Goal: Information Seeking & Learning: Find specific fact

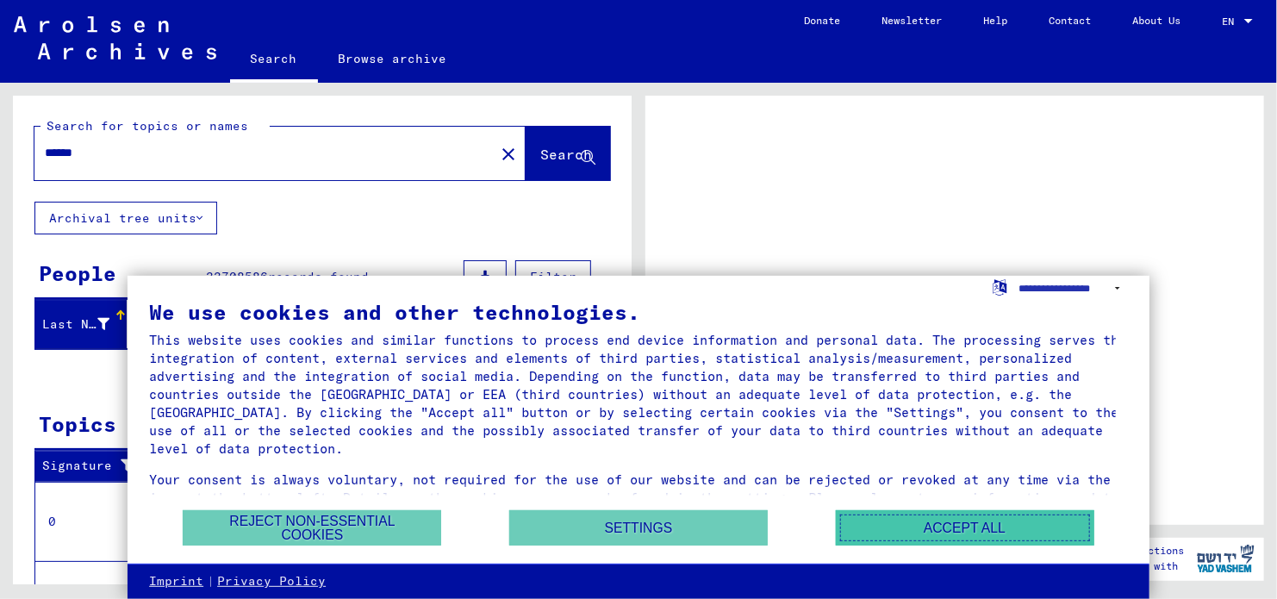
click at [927, 519] on button "Accept all" at bounding box center [965, 527] width 258 height 35
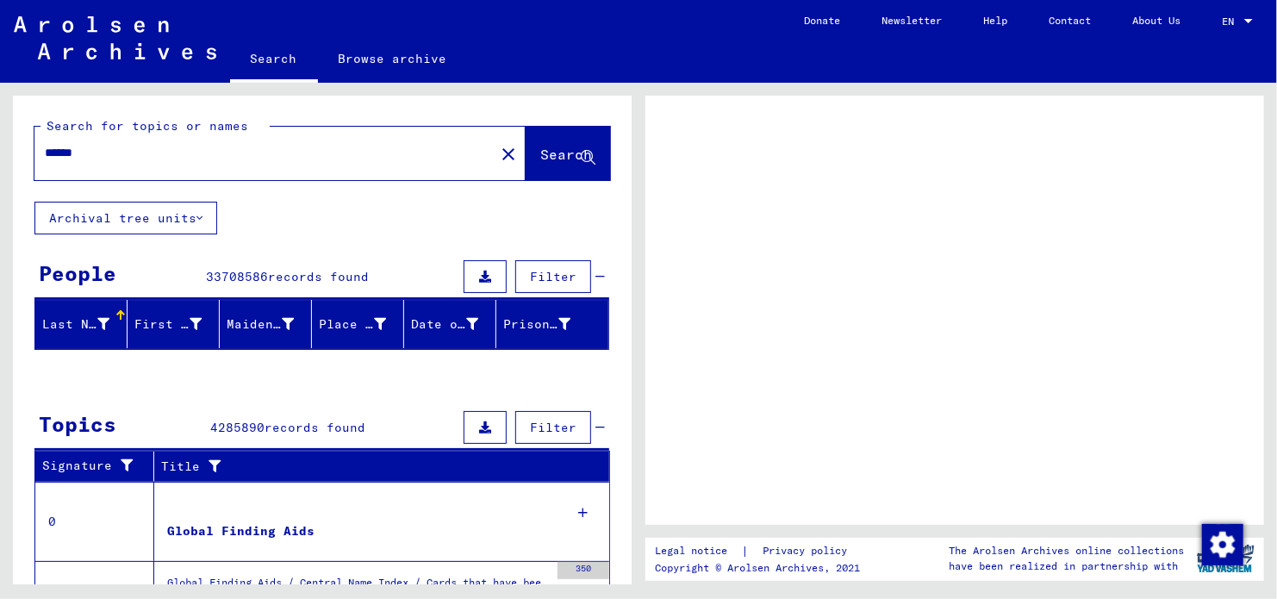
click at [531, 167] on button "Search" at bounding box center [567, 153] width 84 height 53
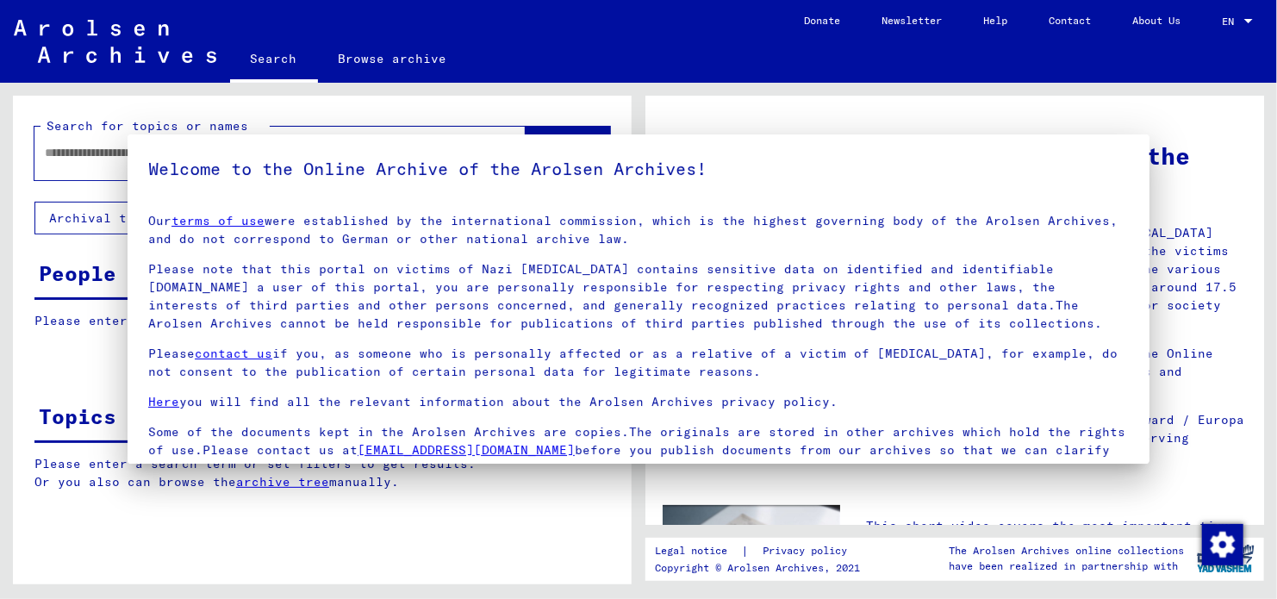
type input "******"
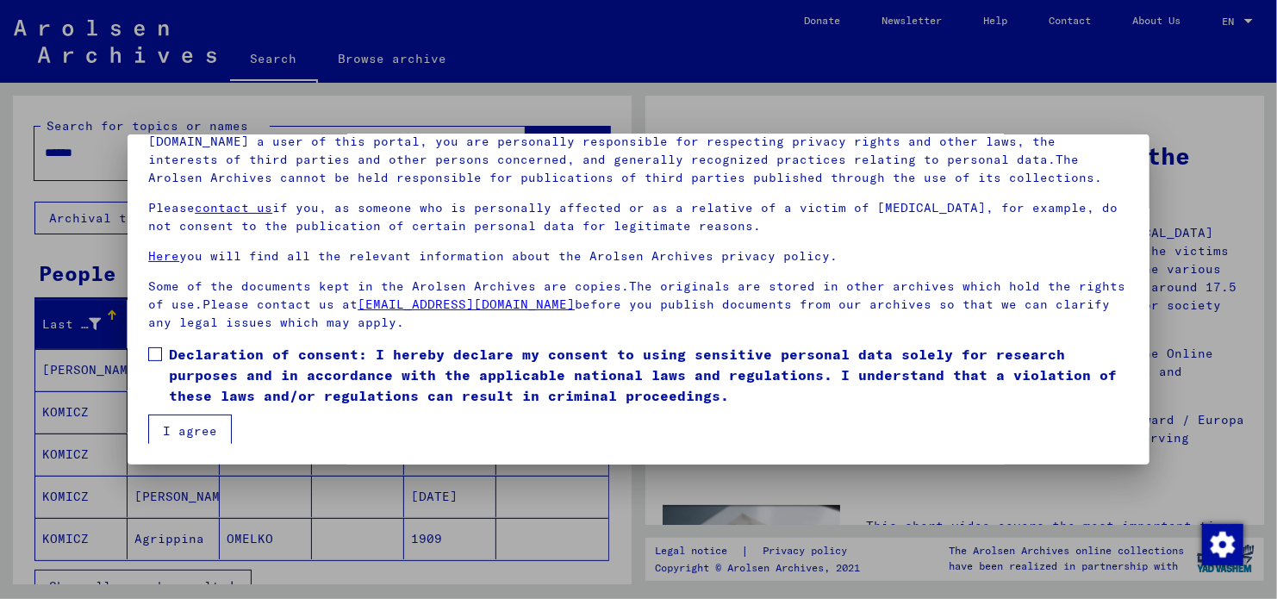
scroll to position [3, 0]
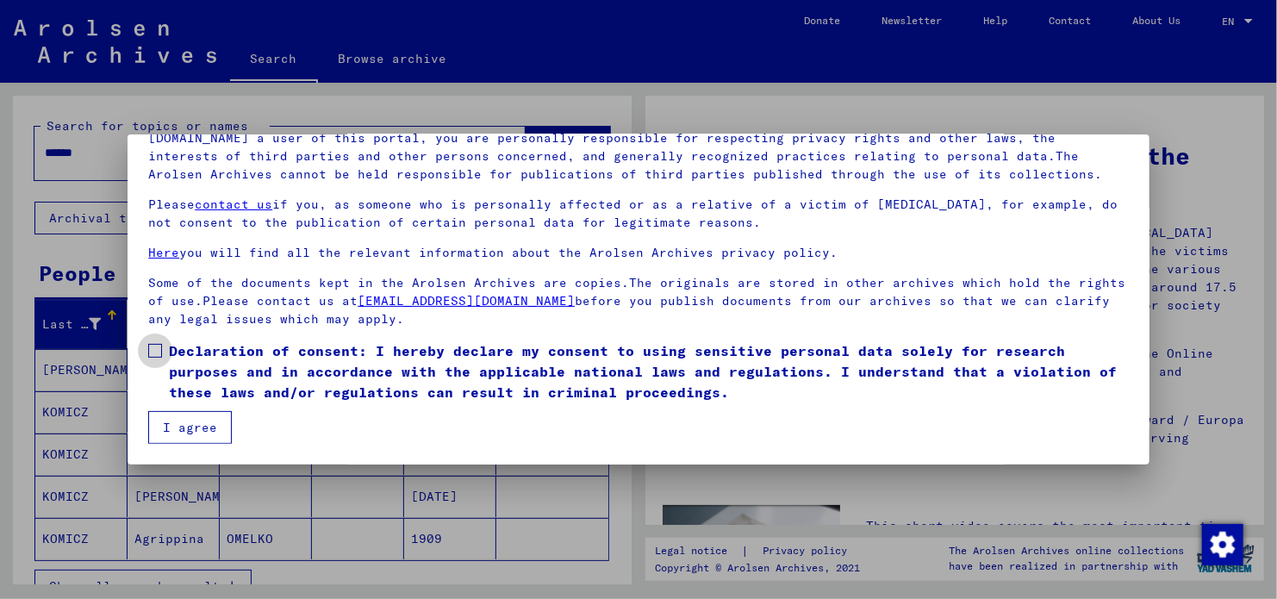
click at [153, 351] on span at bounding box center [155, 351] width 14 height 14
click at [195, 441] on button "I agree" at bounding box center [190, 427] width 84 height 33
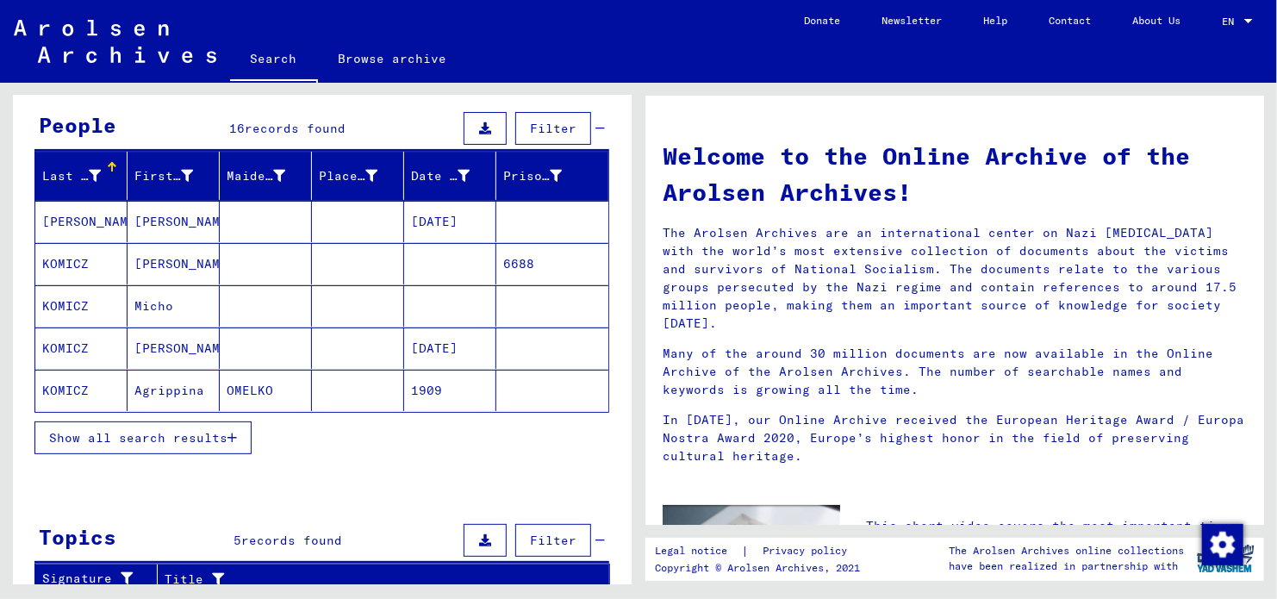
scroll to position [145, 0]
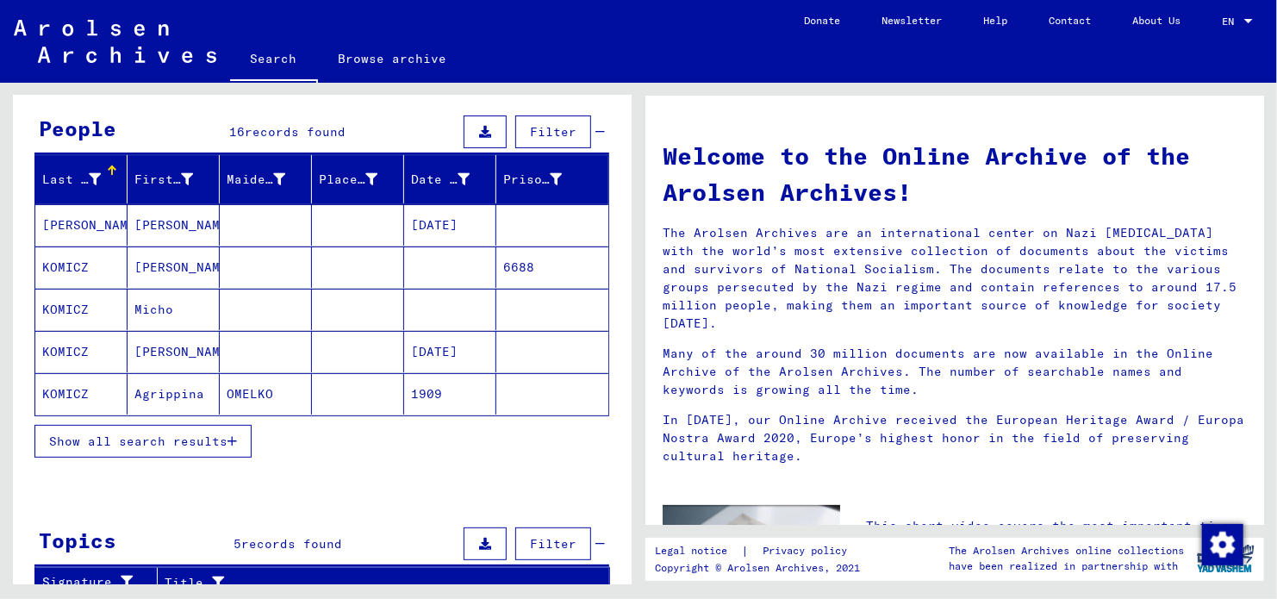
click at [54, 352] on mat-cell "KOMICZ" at bounding box center [81, 351] width 92 height 41
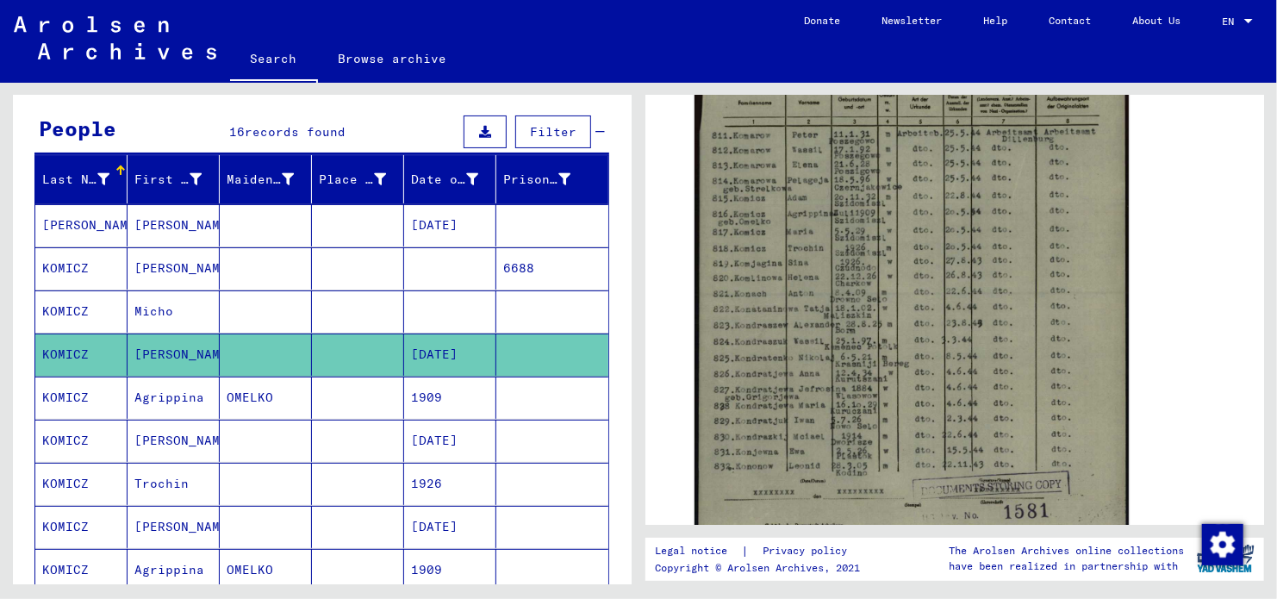
scroll to position [448, 0]
click at [68, 228] on mat-cell "[PERSON_NAME]" at bounding box center [81, 225] width 92 height 42
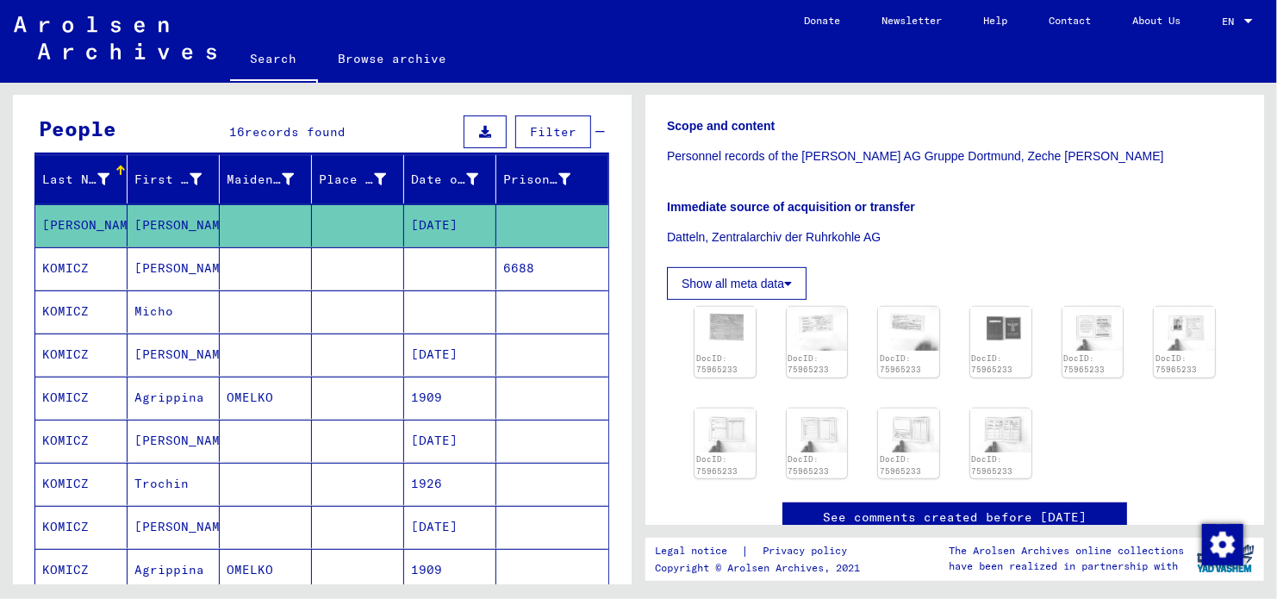
scroll to position [327, 0]
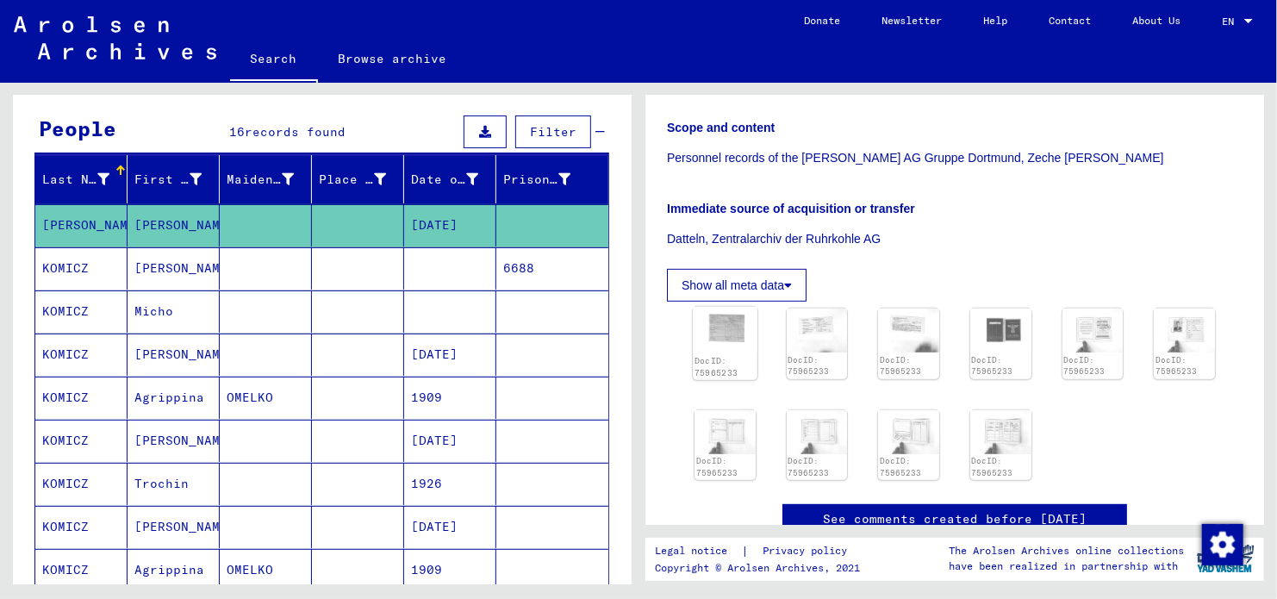
click at [716, 326] on img at bounding box center [725, 330] width 64 height 47
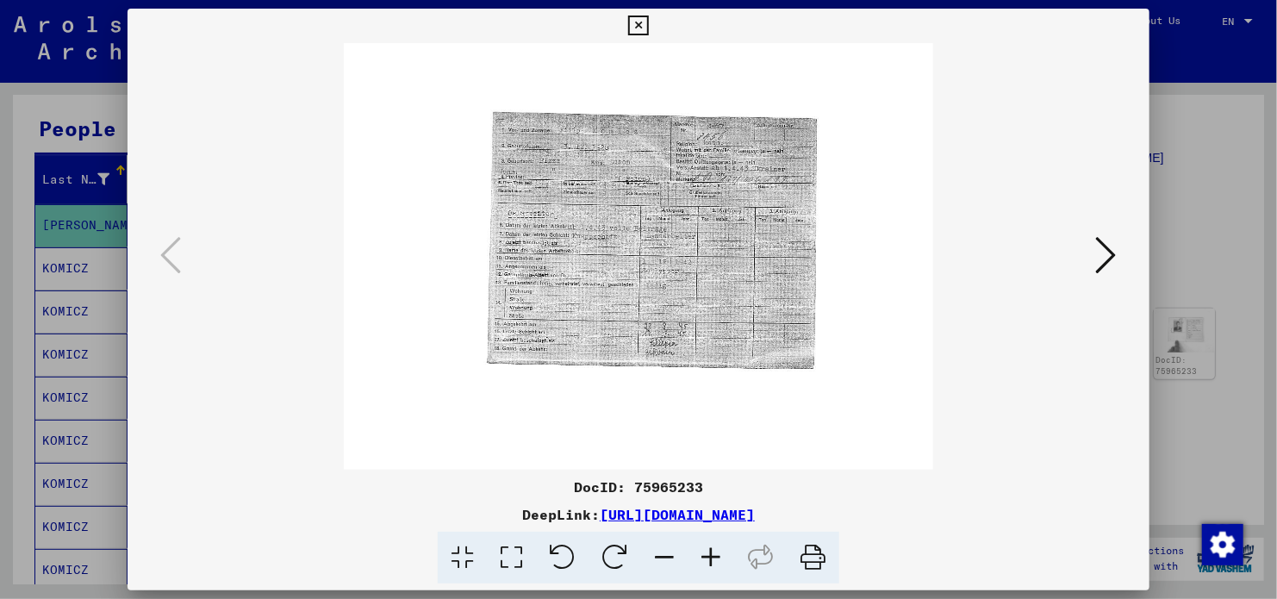
click at [1110, 262] on icon at bounding box center [1106, 254] width 21 height 41
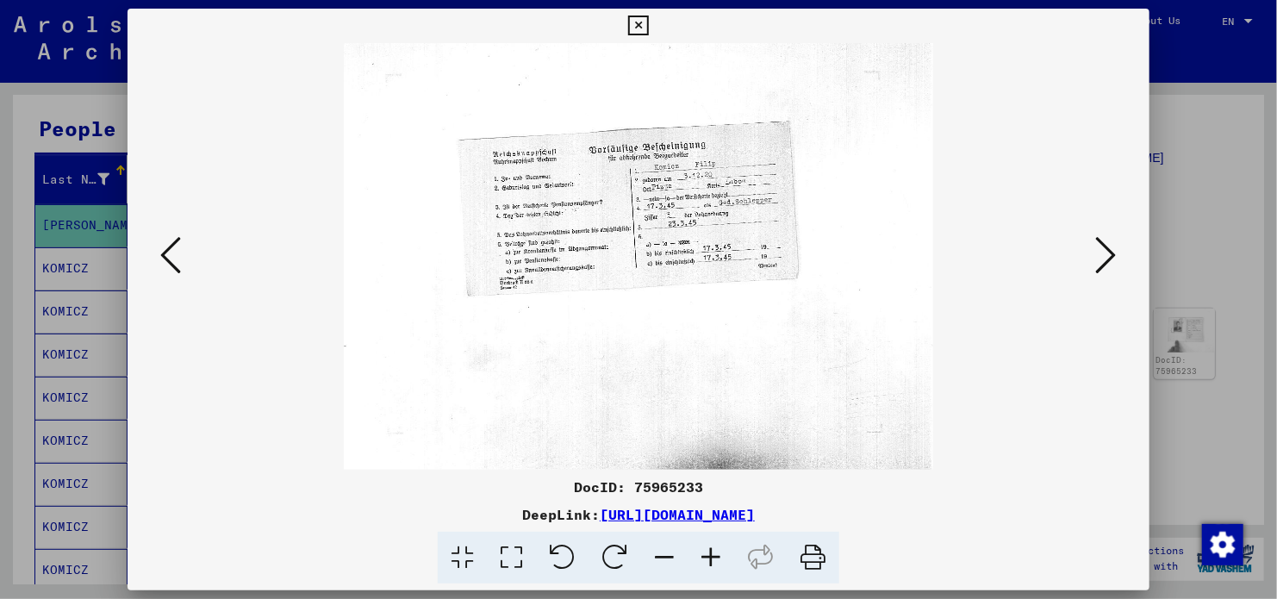
click at [1109, 263] on icon at bounding box center [1106, 254] width 21 height 41
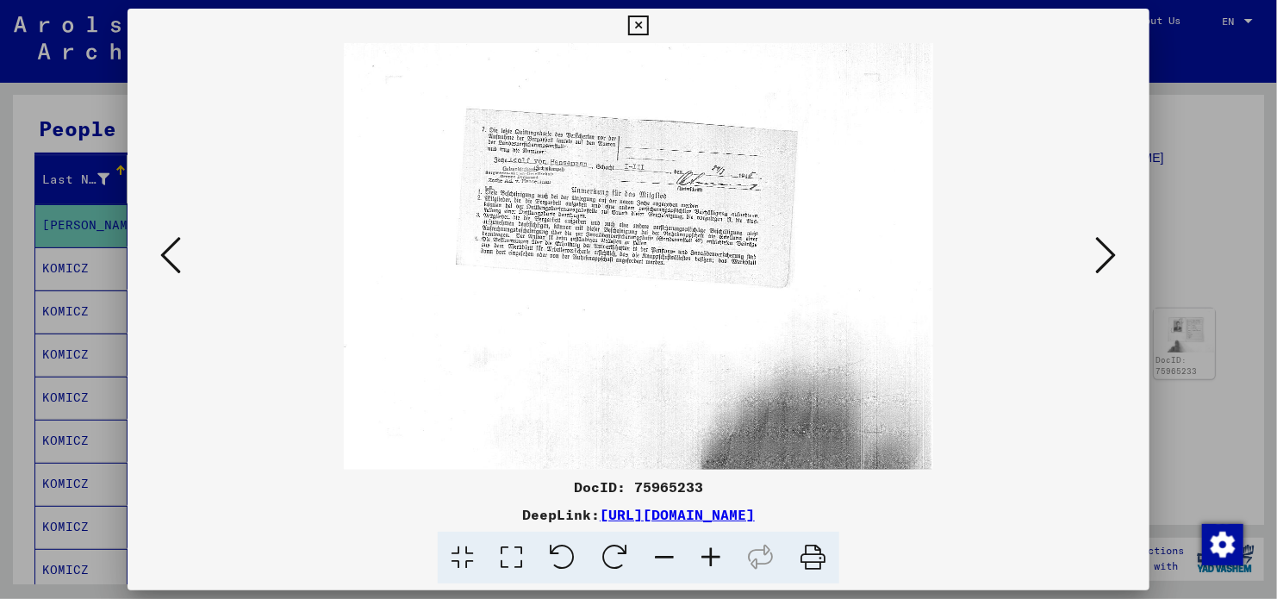
click at [1109, 263] on icon at bounding box center [1106, 254] width 21 height 41
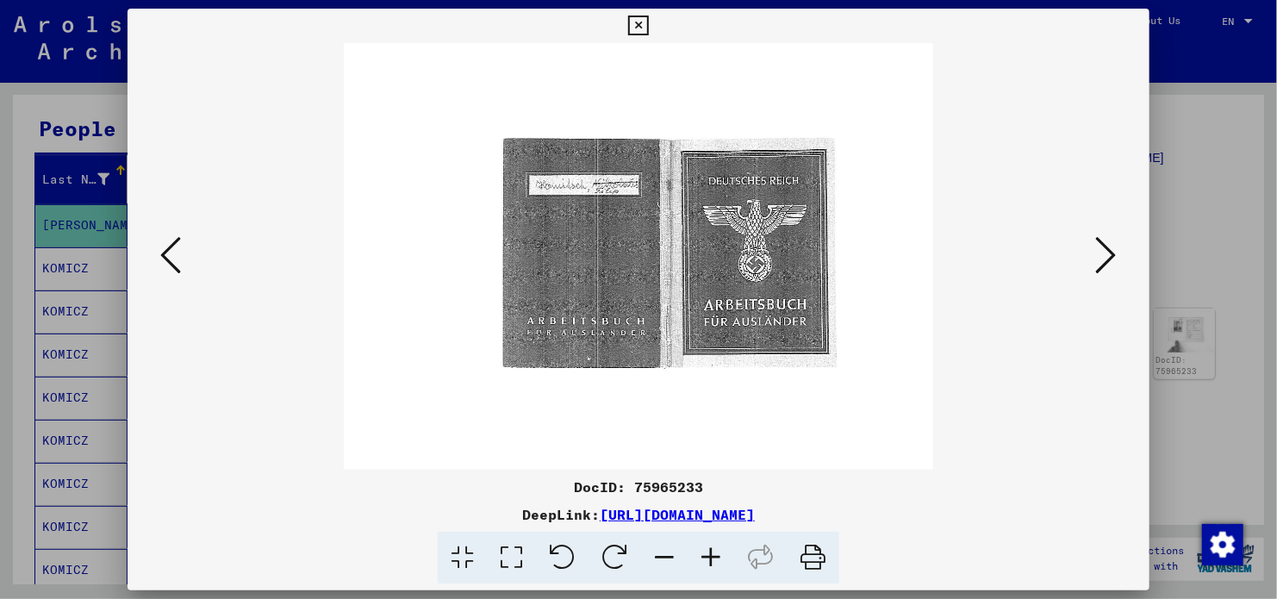
click at [1109, 263] on icon at bounding box center [1106, 254] width 21 height 41
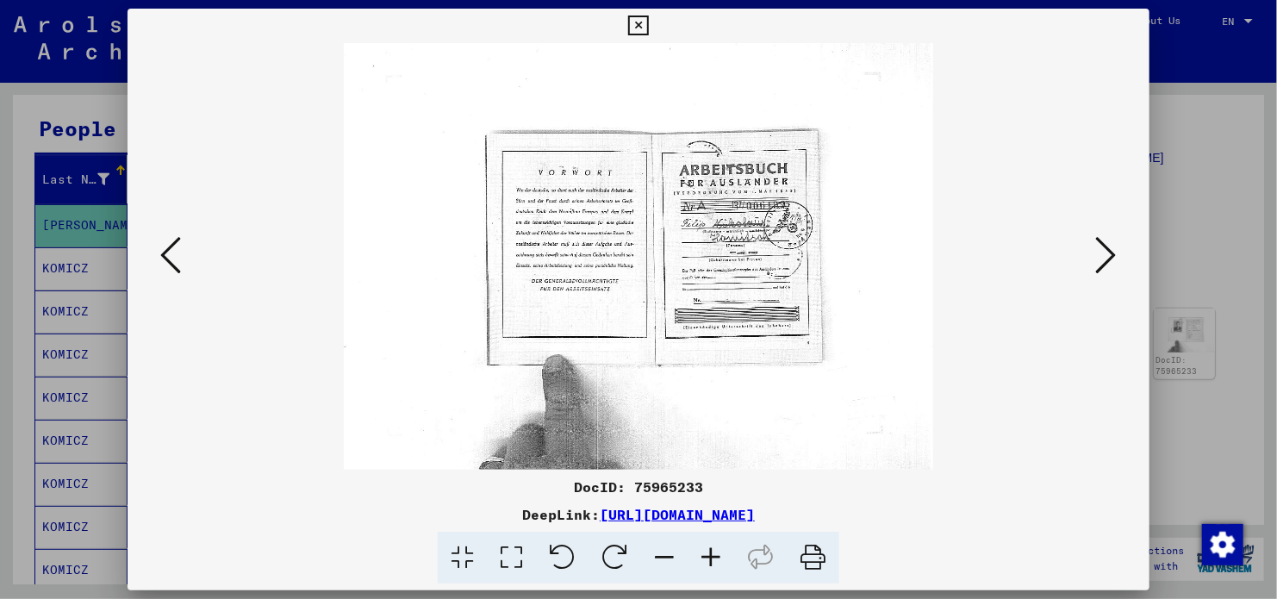
click at [1109, 263] on icon at bounding box center [1106, 254] width 21 height 41
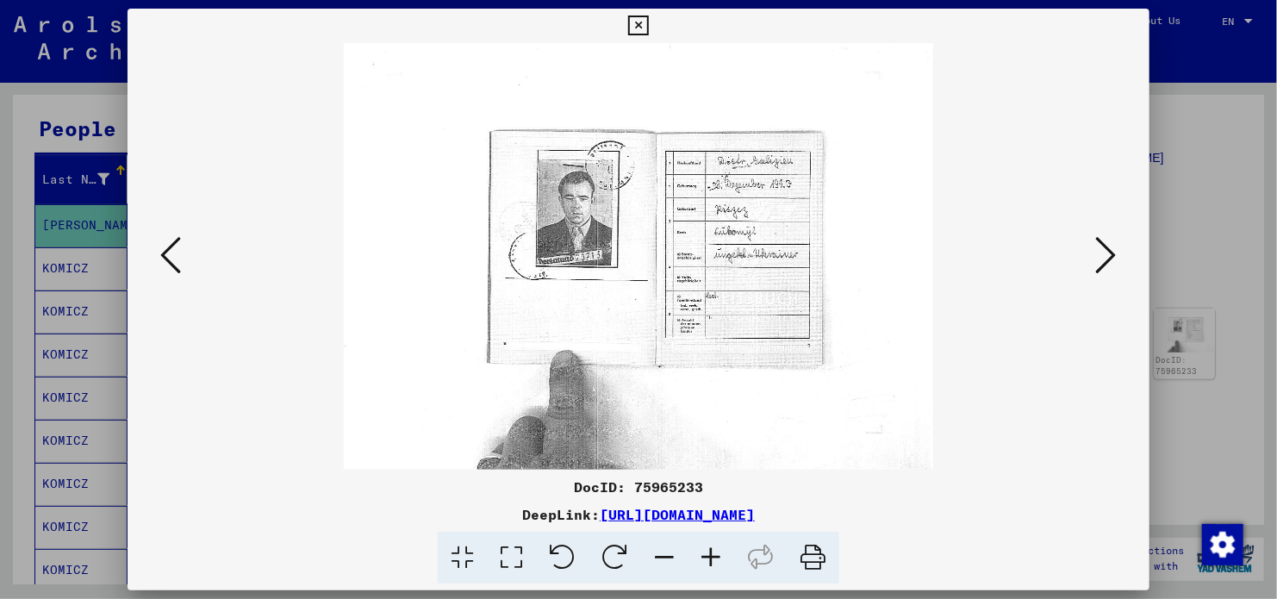
click at [1109, 263] on icon at bounding box center [1106, 254] width 21 height 41
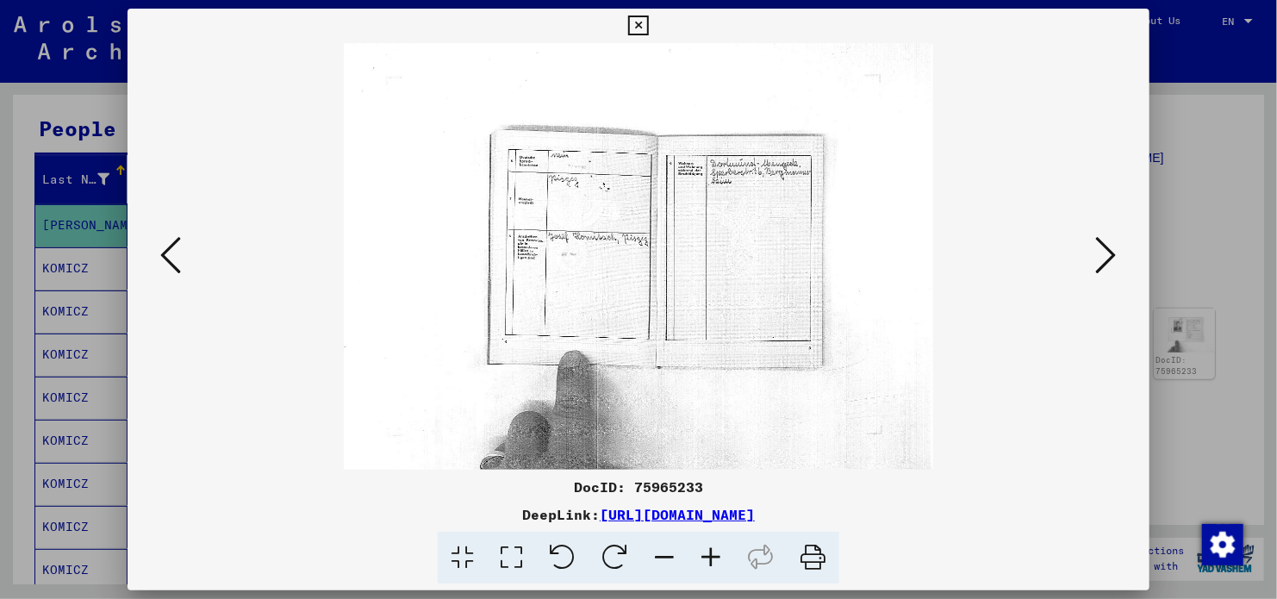
click at [1109, 263] on icon at bounding box center [1106, 254] width 21 height 41
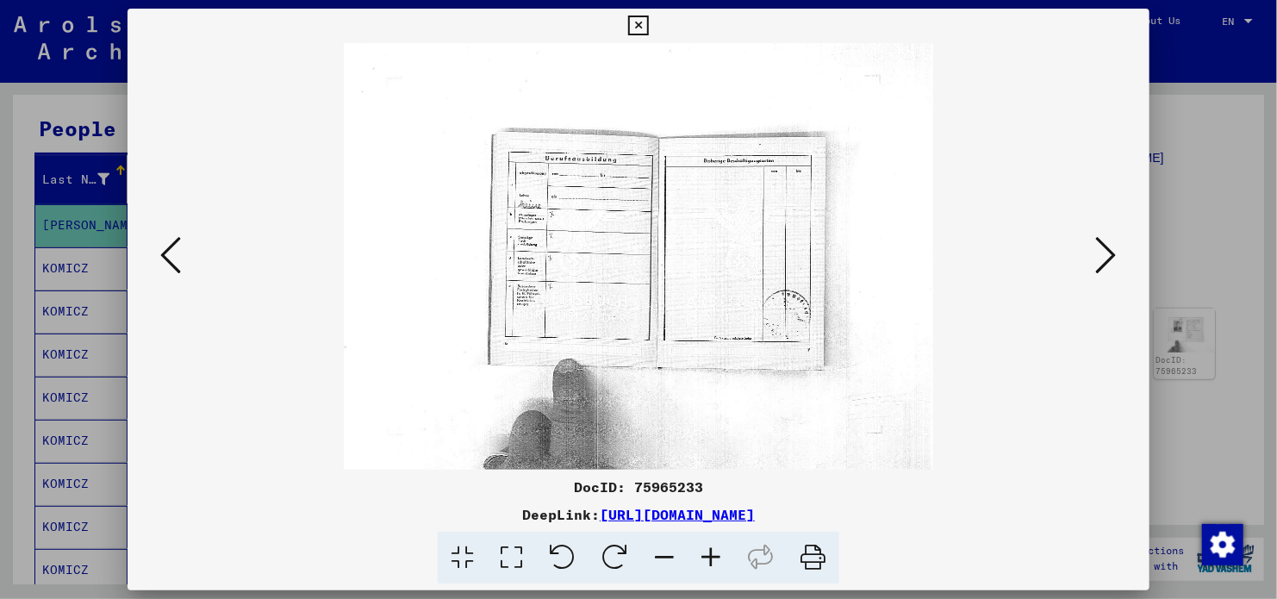
click at [1109, 263] on icon at bounding box center [1106, 254] width 21 height 41
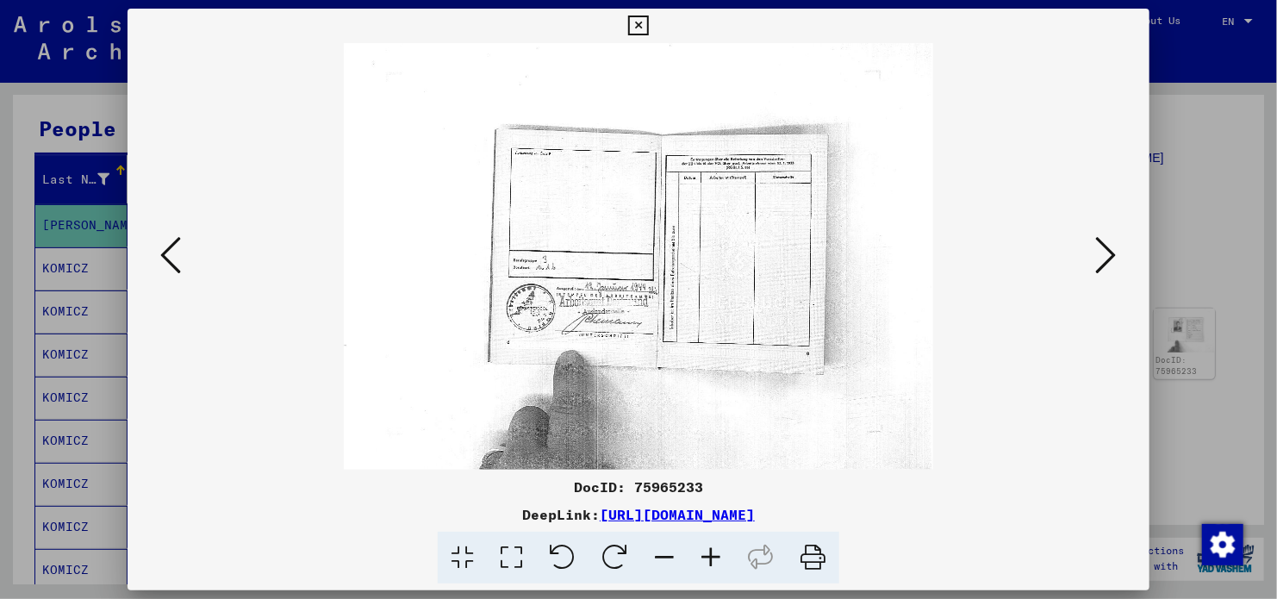
click at [1109, 263] on icon at bounding box center [1106, 254] width 21 height 41
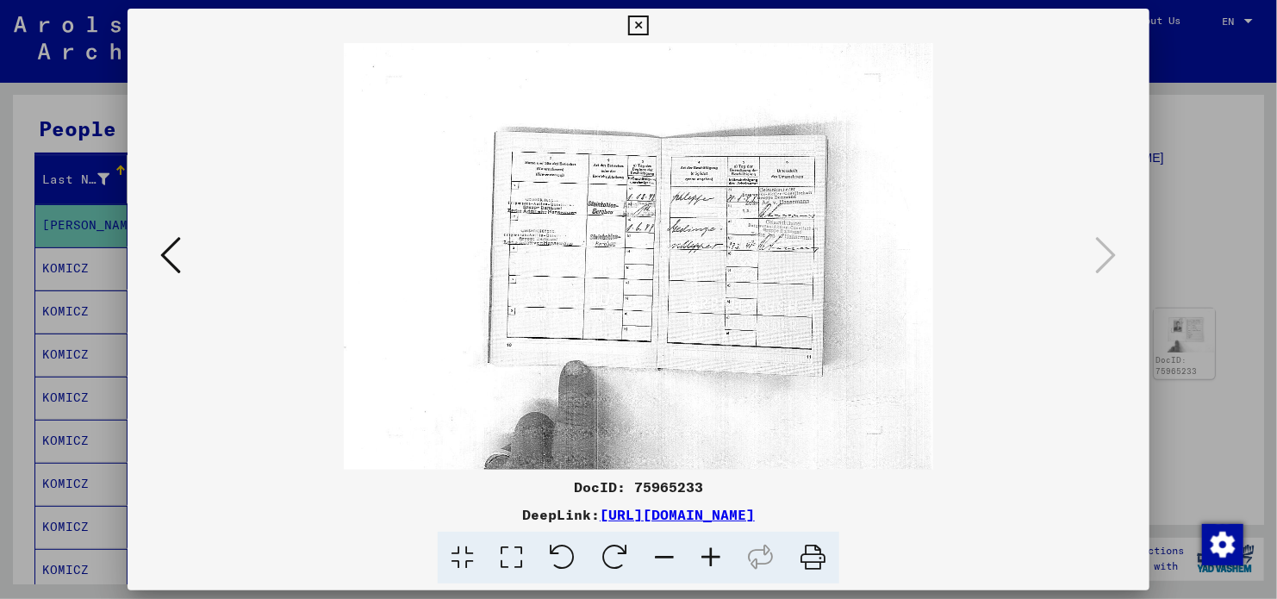
click at [640, 24] on icon at bounding box center [638, 26] width 20 height 21
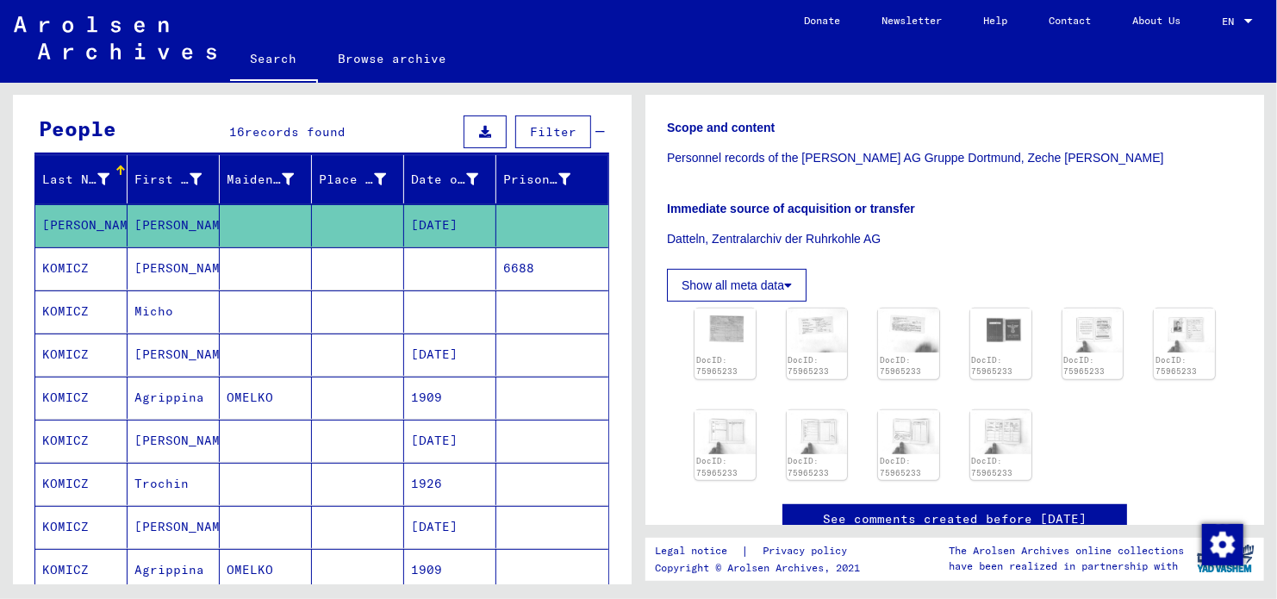
click at [77, 268] on mat-cell "KOMICZ" at bounding box center [81, 268] width 92 height 42
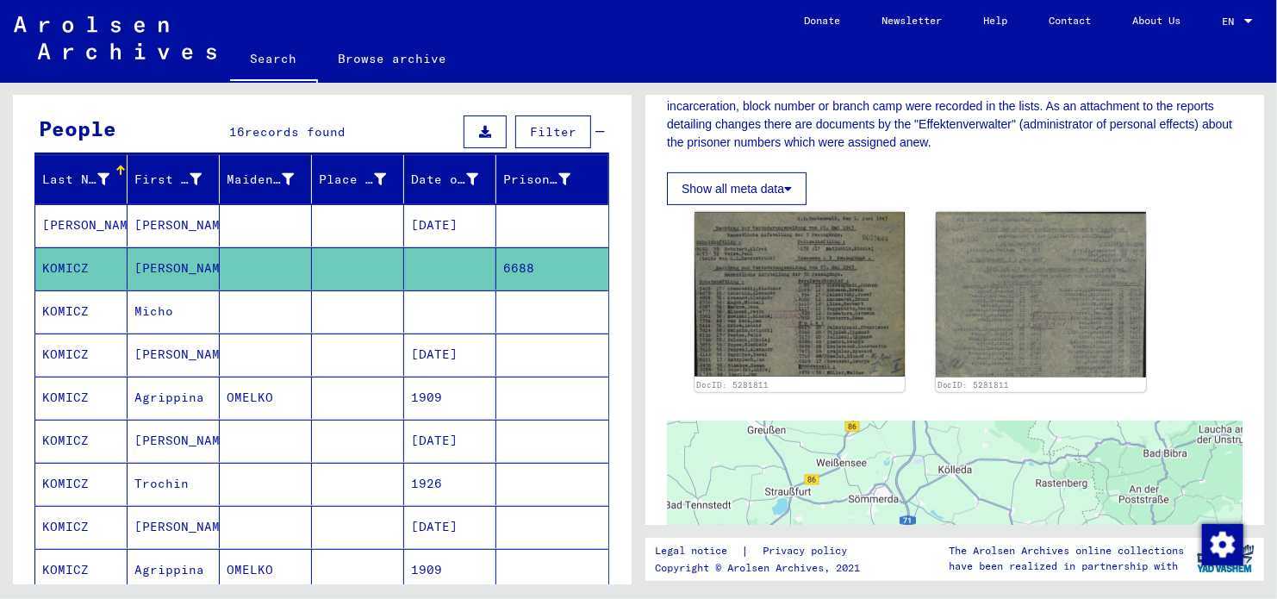
scroll to position [330, 0]
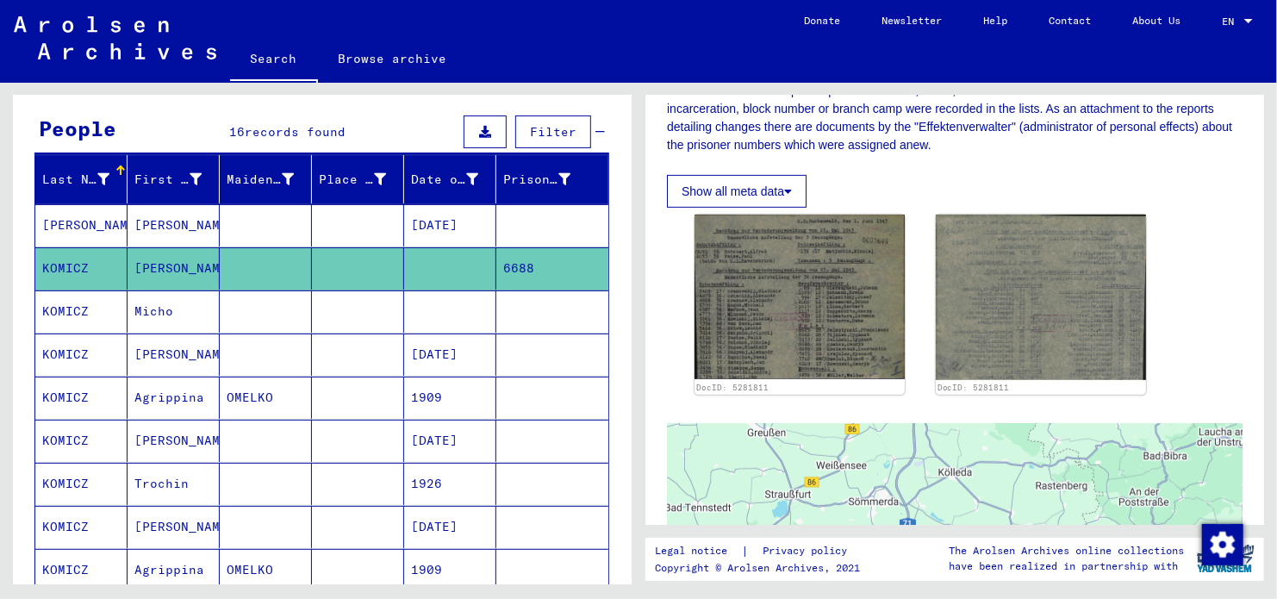
click at [69, 426] on mat-cell "KOMICZ" at bounding box center [81, 441] width 92 height 42
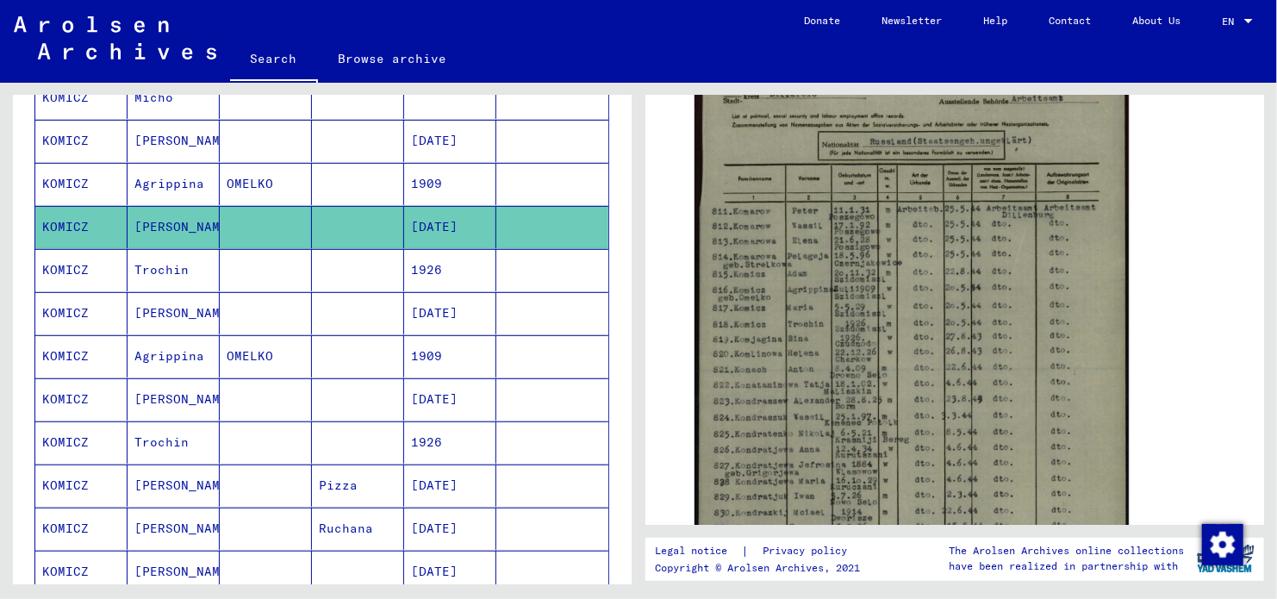
scroll to position [364, 0]
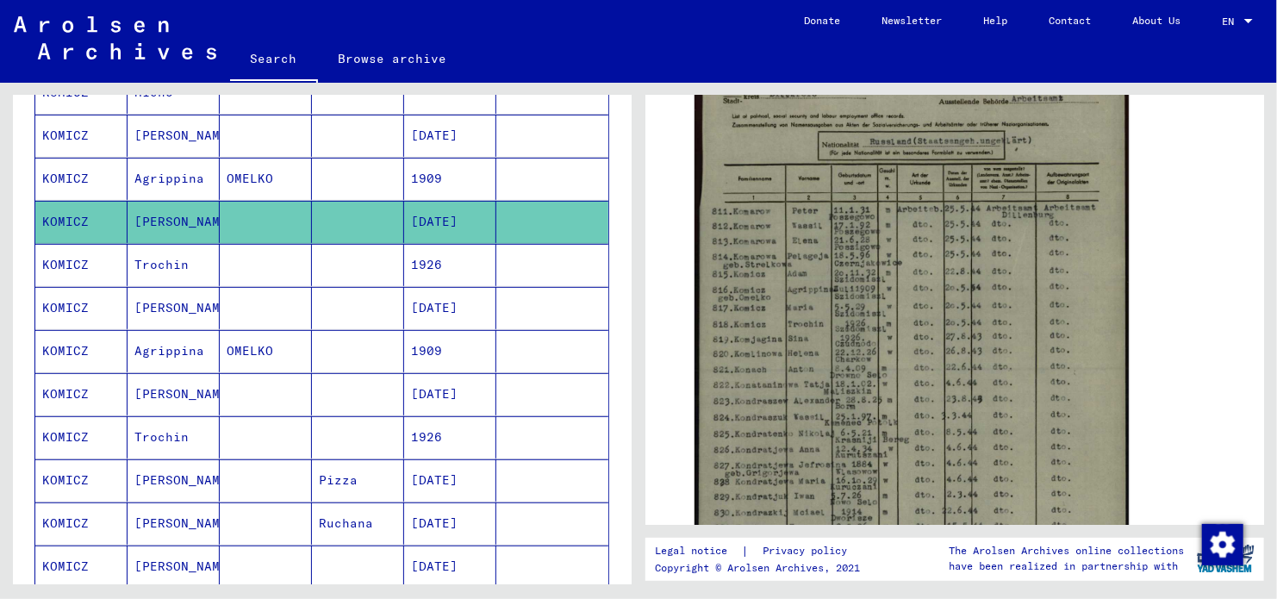
click at [54, 310] on mat-cell "KOMICZ" at bounding box center [81, 308] width 92 height 42
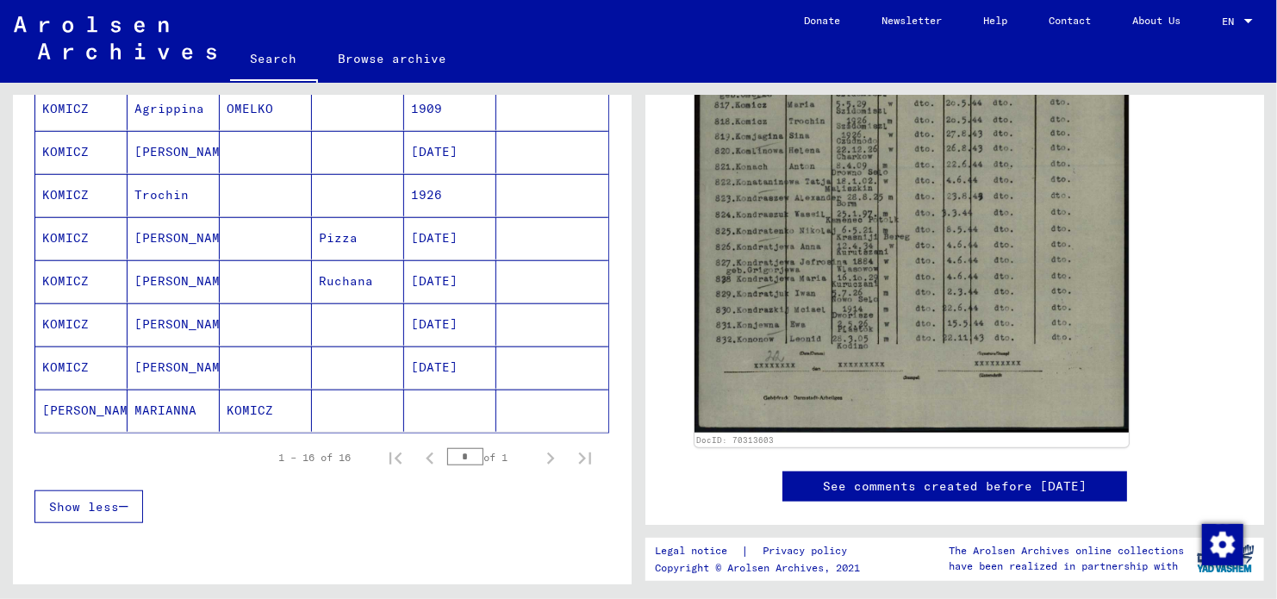
scroll to position [613, 0]
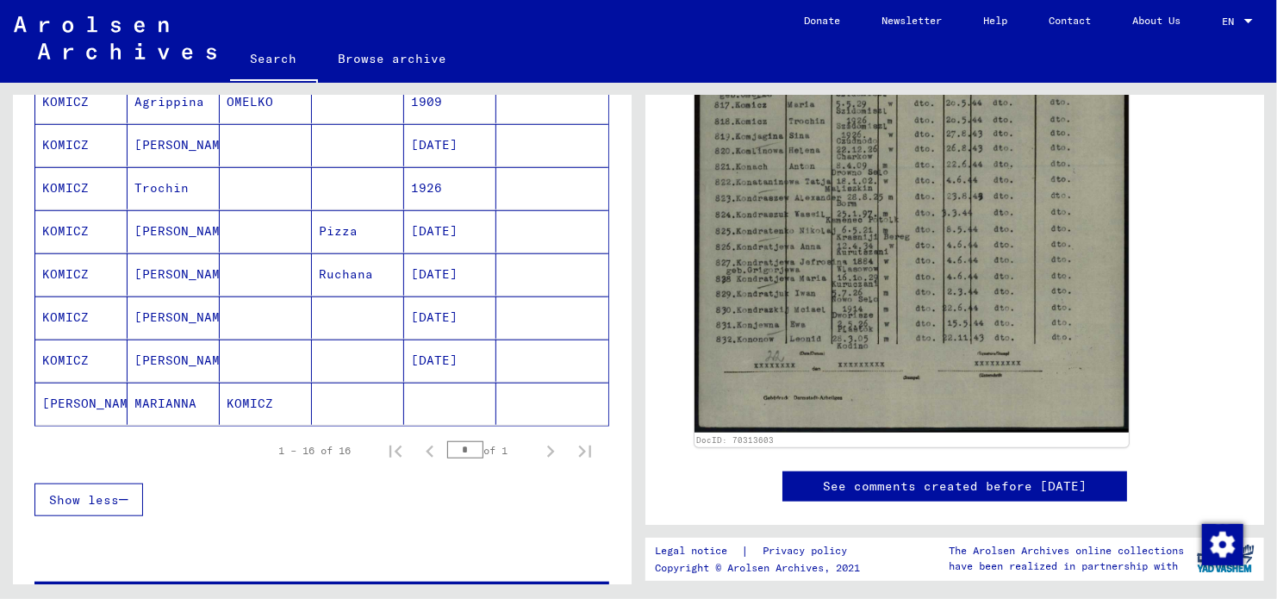
click at [63, 274] on mat-cell "KOMICZ" at bounding box center [81, 274] width 92 height 42
